Goal: Navigation & Orientation: Find specific page/section

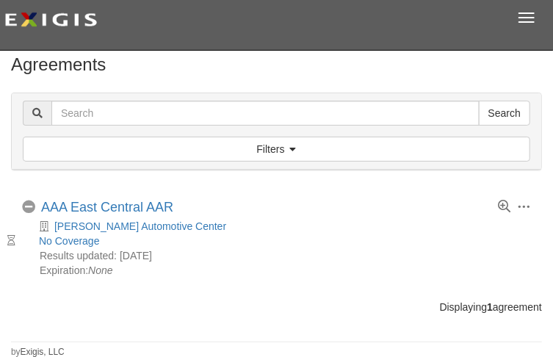
click at [346, 301] on div "Displaying 1 agreement" at bounding box center [276, 306] width 553 height 15
click at [533, 23] on button "Toggle navigation" at bounding box center [526, 17] width 31 height 23
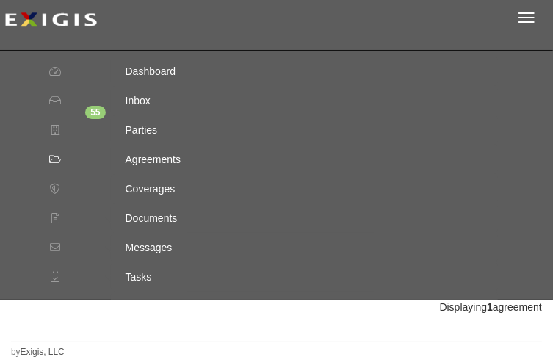
click at [141, 129] on div "Parties" at bounding box center [304, 129] width 387 height 29
click at [59, 129] on icon at bounding box center [55, 131] width 13 height 10
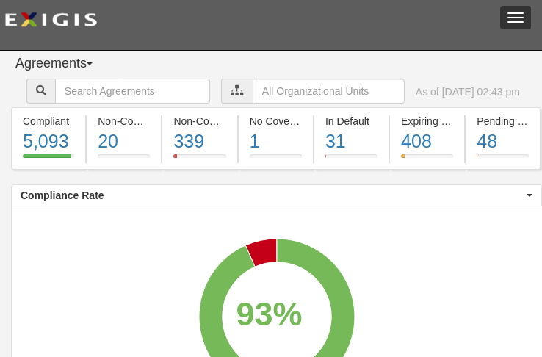
click at [518, 18] on span "button" at bounding box center [515, 17] width 16 height 1
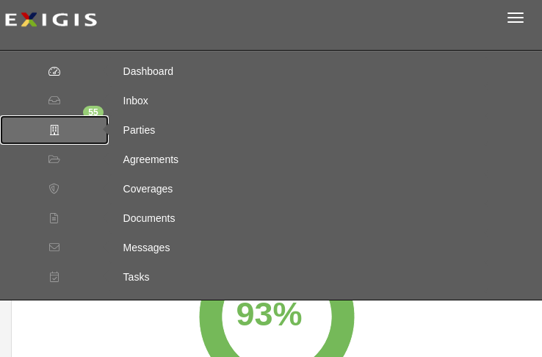
click at [51, 130] on icon at bounding box center [54, 131] width 13 height 10
